Goal: Task Accomplishment & Management: Use online tool/utility

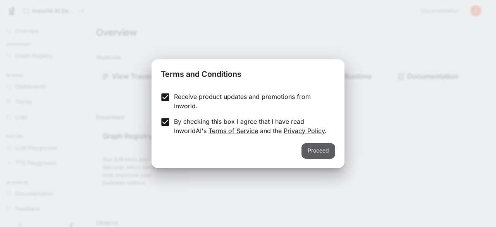
click at [307, 148] on button "Proceed" at bounding box center [318, 150] width 34 height 15
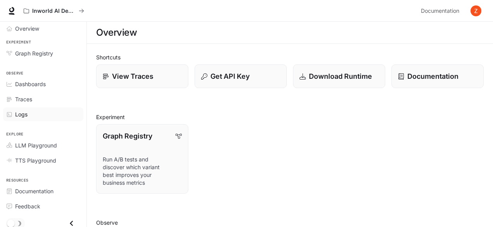
scroll to position [4, 0]
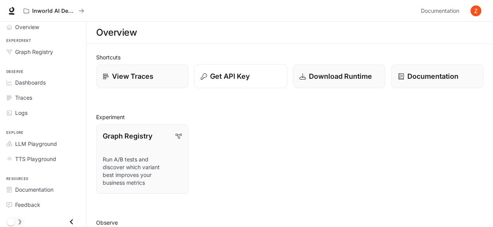
click at [230, 81] on p "Get API Key" at bounding box center [230, 76] width 40 height 10
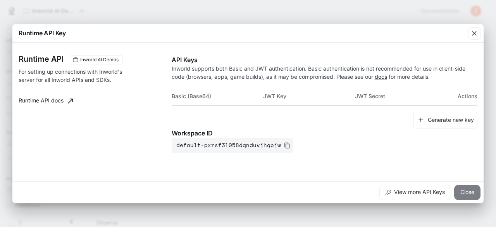
click at [470, 196] on button "Close" at bounding box center [467, 191] width 26 height 15
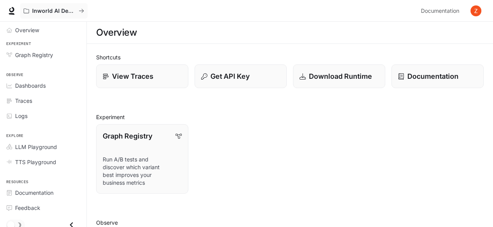
scroll to position [0, 0]
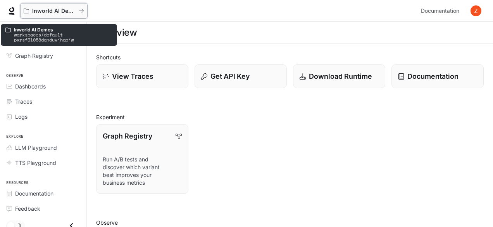
click at [58, 9] on p "Inworld AI Demos" at bounding box center [53, 11] width 43 height 7
click at [83, 17] on button "Inworld AI Demos" at bounding box center [53, 10] width 67 height 15
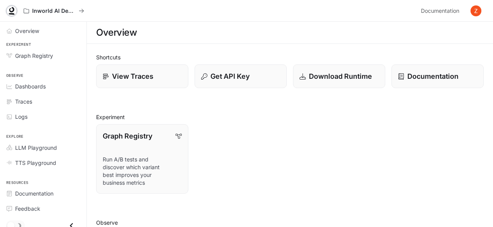
click at [13, 10] on icon at bounding box center [11, 9] width 5 height 5
